Goal: Navigation & Orientation: Find specific page/section

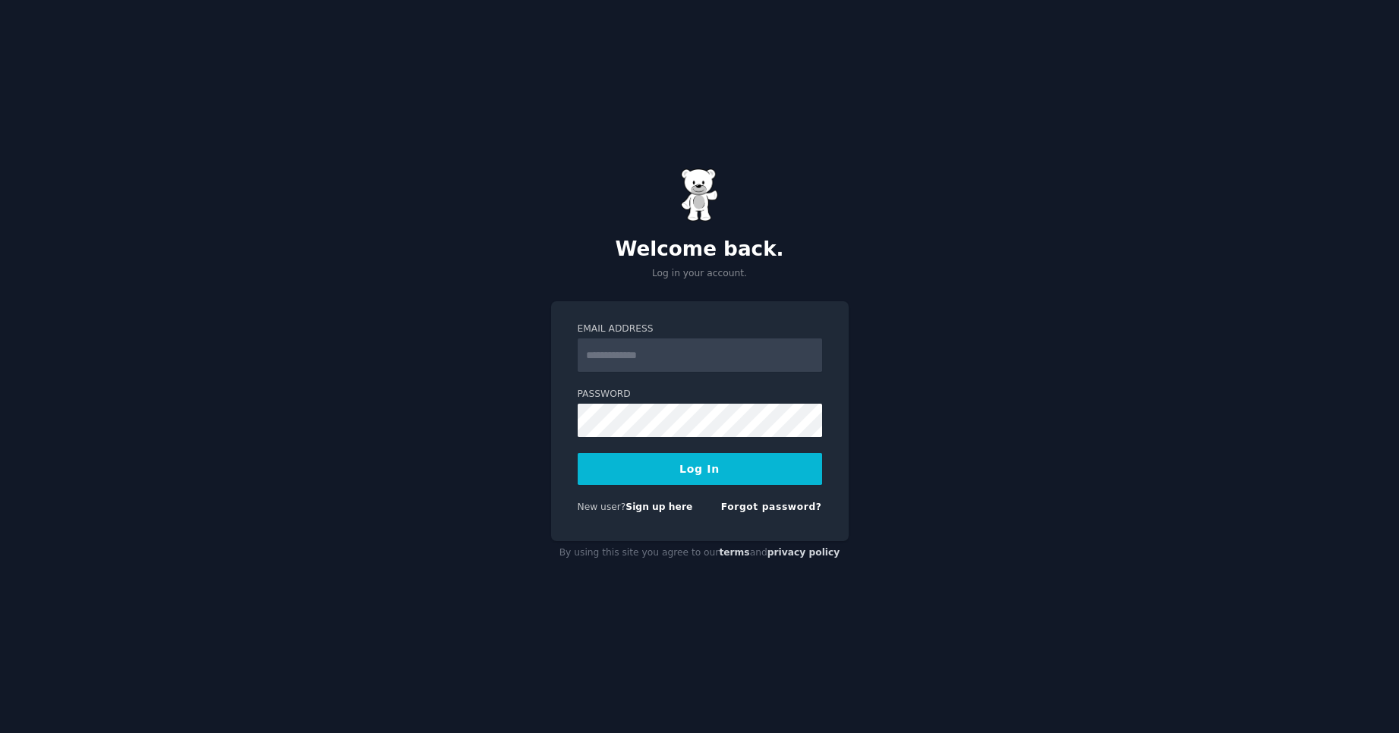
click at [712, 356] on input "Email Address" at bounding box center [700, 355] width 244 height 33
type input "**********"
click at [711, 461] on button "Log In" at bounding box center [700, 469] width 244 height 32
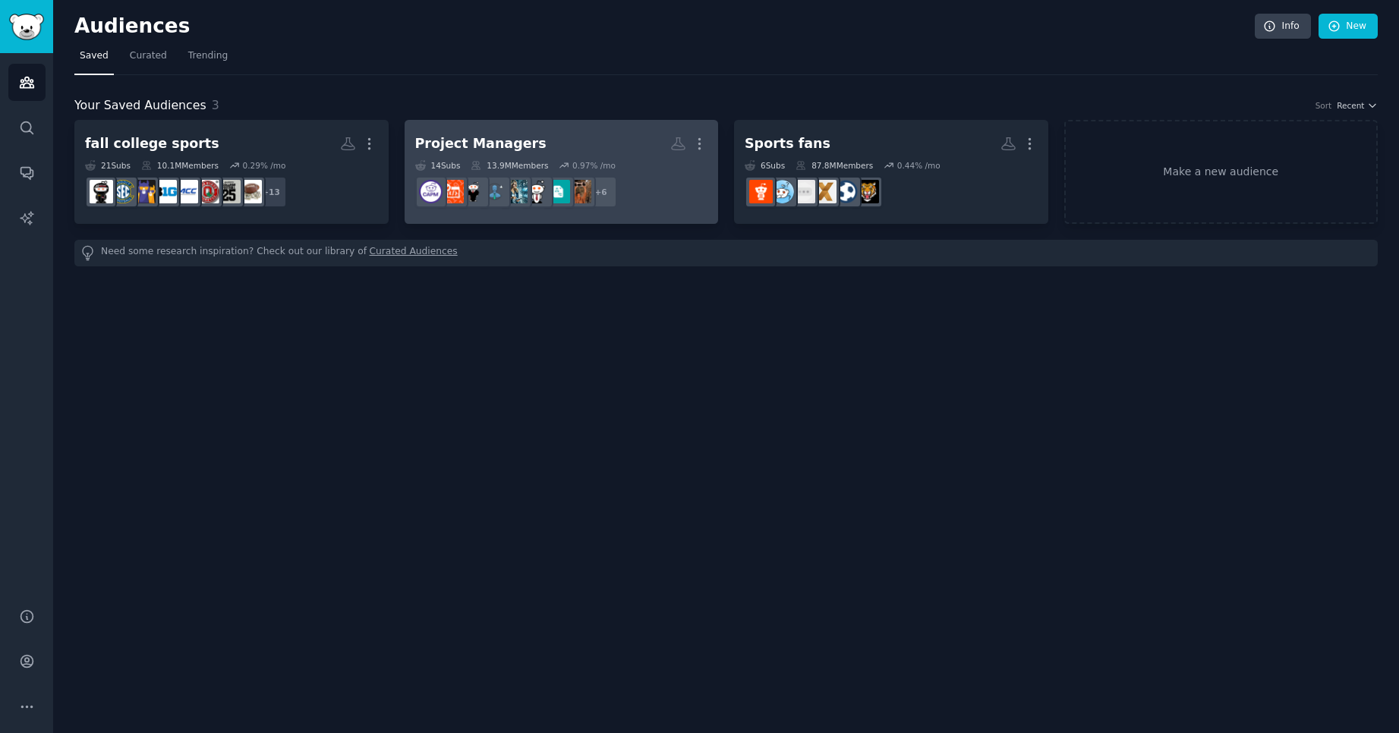
click at [487, 131] on h2 "Project Managers Custom Audience More" at bounding box center [561, 144] width 293 height 27
